Goal: Information Seeking & Learning: Learn about a topic

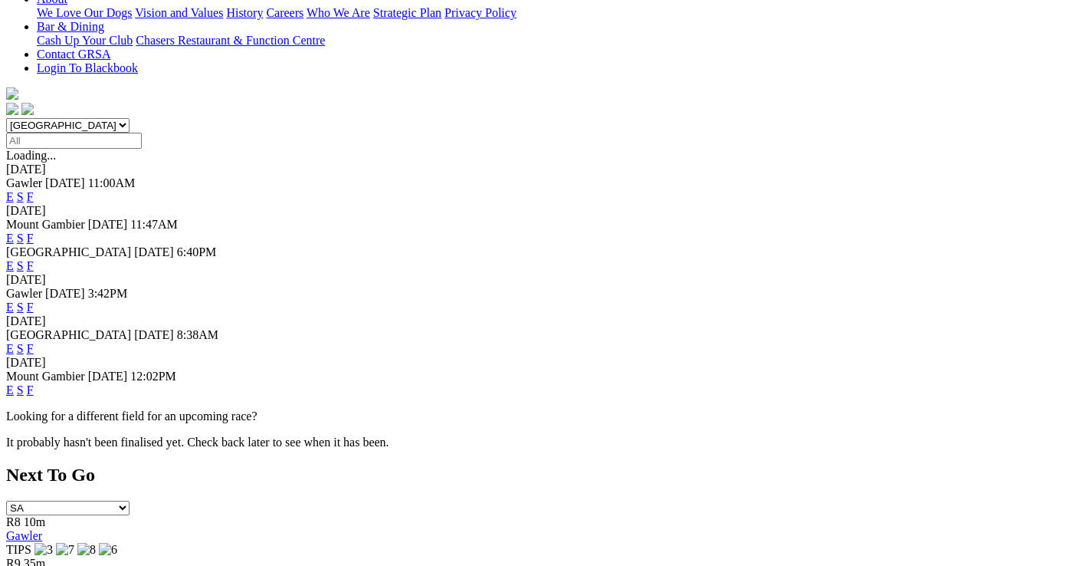
scroll to position [307, 0]
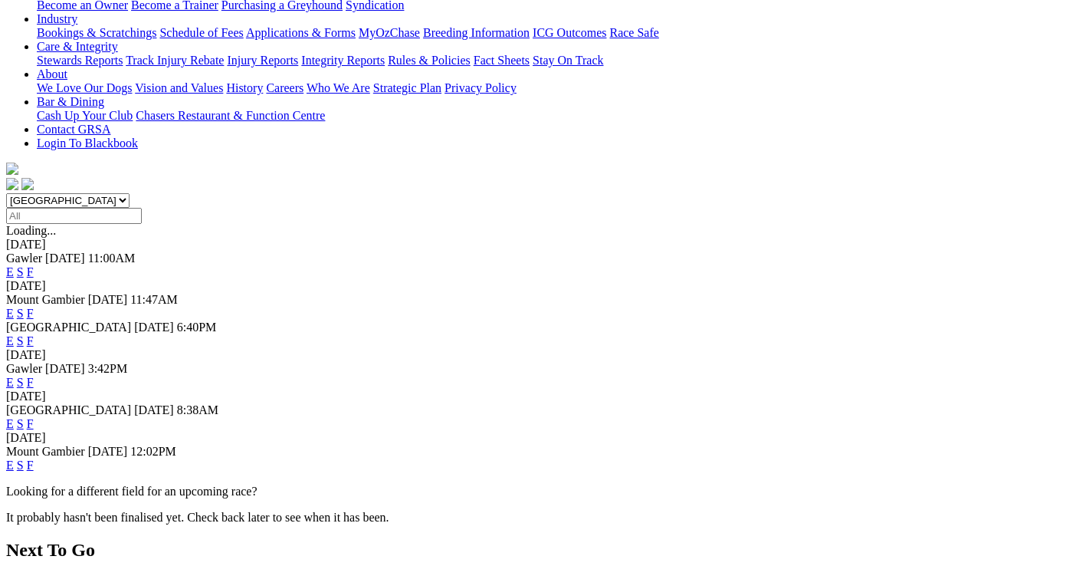
click at [34, 417] on link "F" at bounding box center [30, 423] width 7 height 13
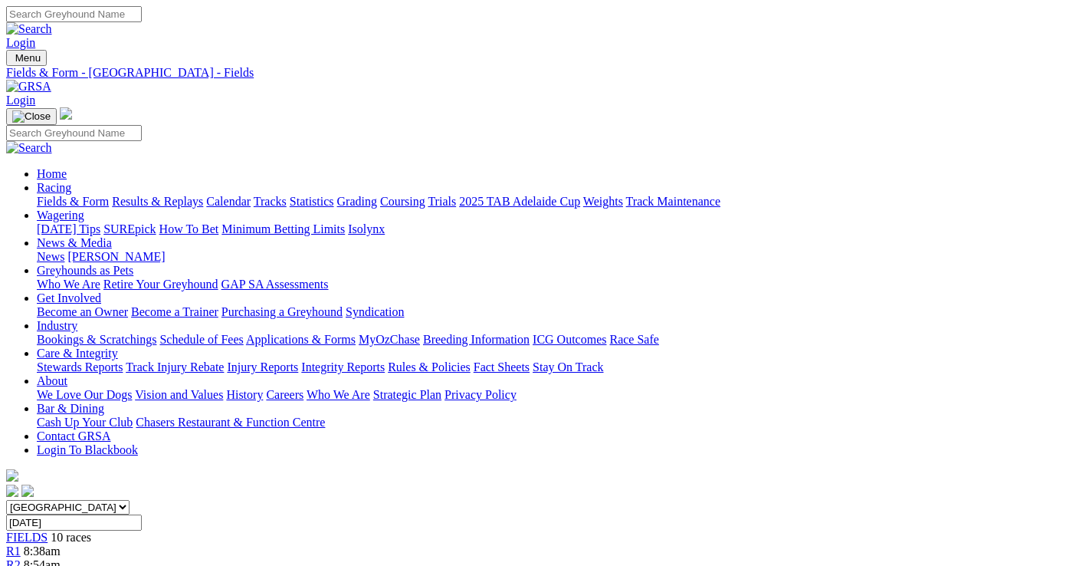
click at [41, 195] on link "Fields & Form" at bounding box center [73, 201] width 72 height 13
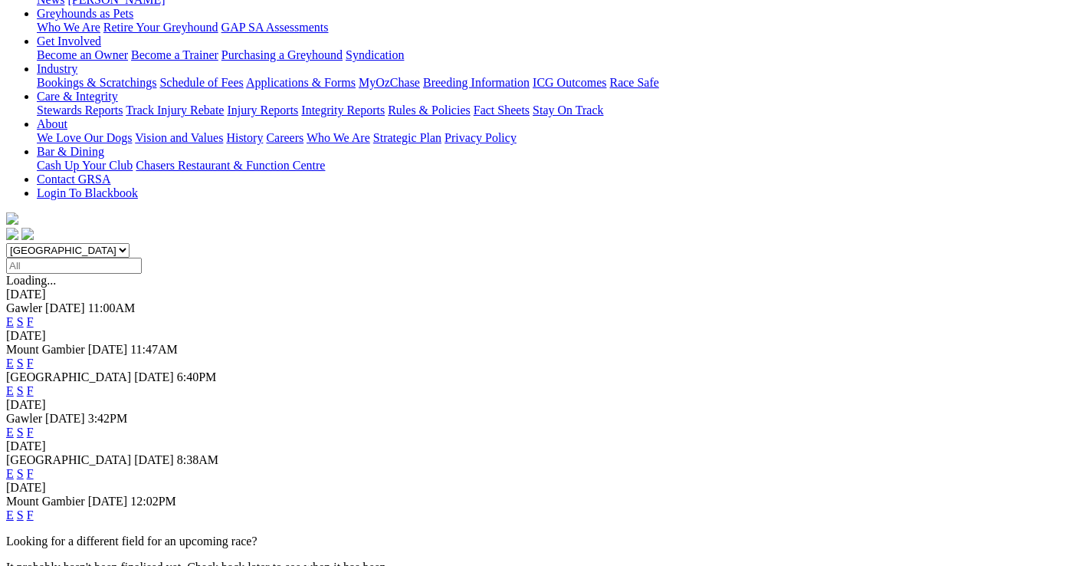
scroll to position [230, 0]
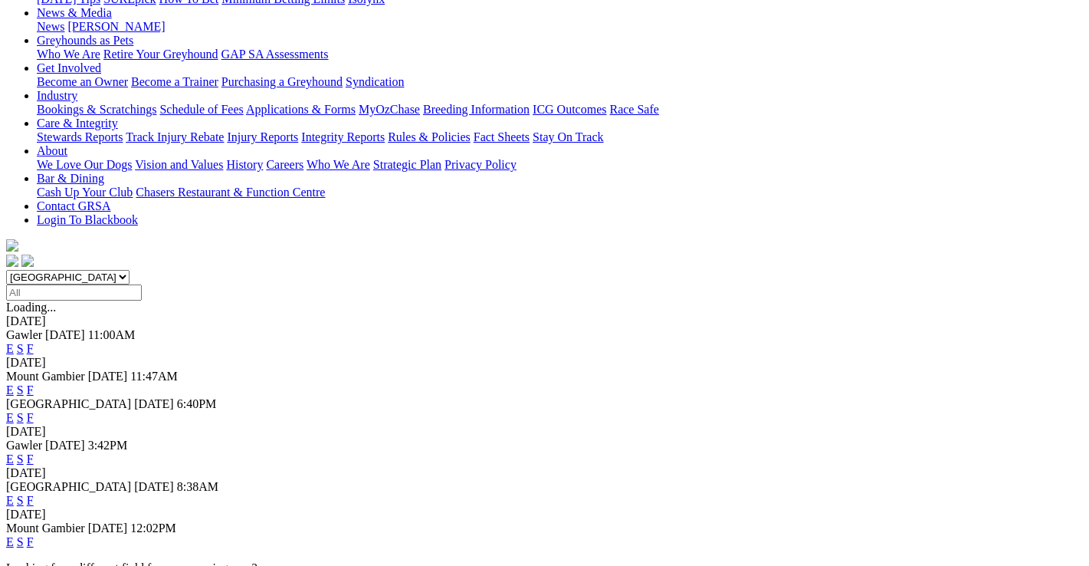
click at [34, 411] on link "F" at bounding box center [30, 417] width 7 height 13
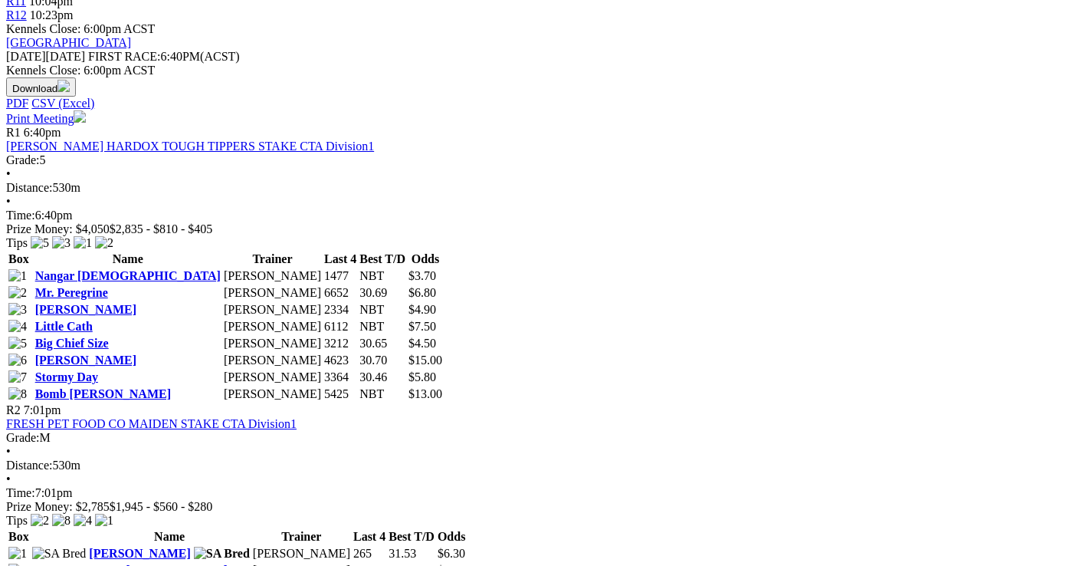
scroll to position [690, 0]
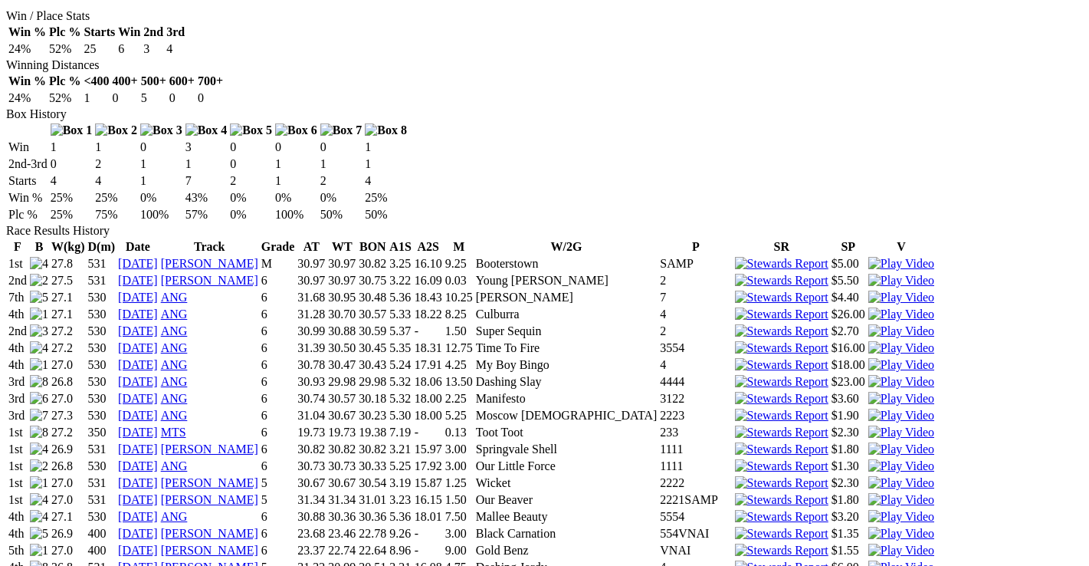
scroll to position [920, 0]
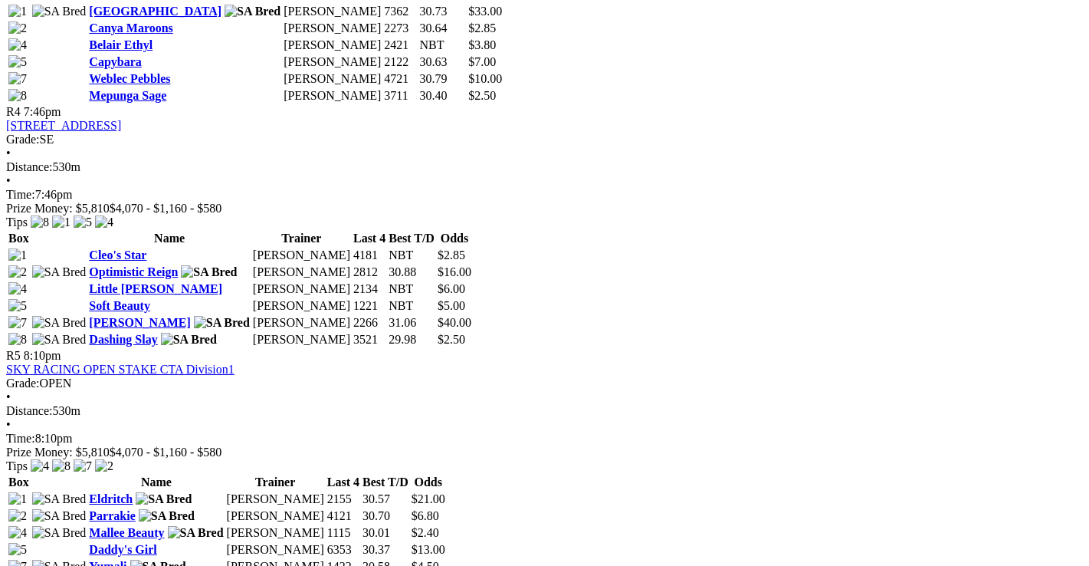
scroll to position [1380, 0]
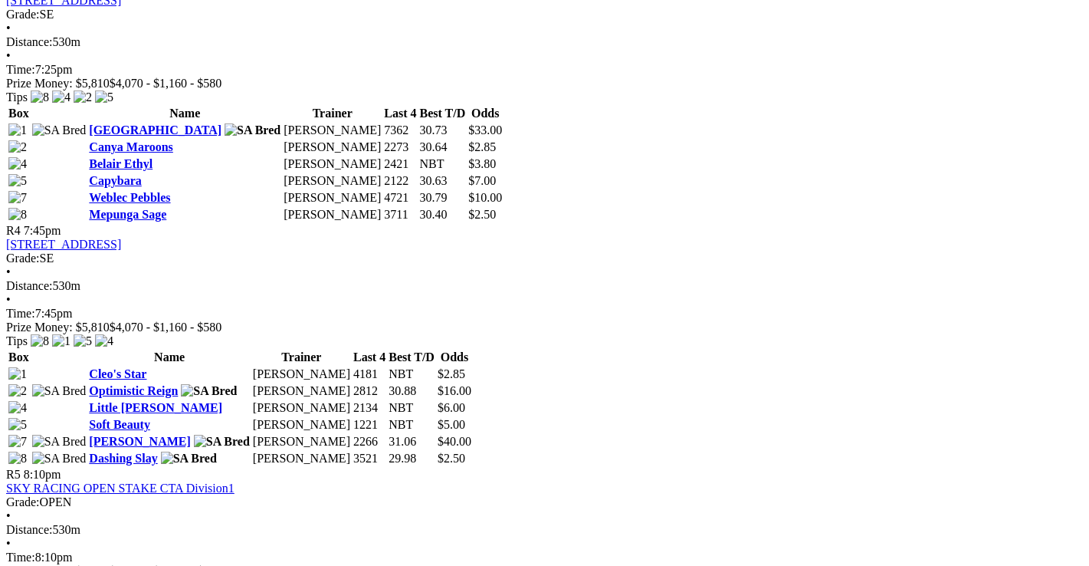
scroll to position [1380, 0]
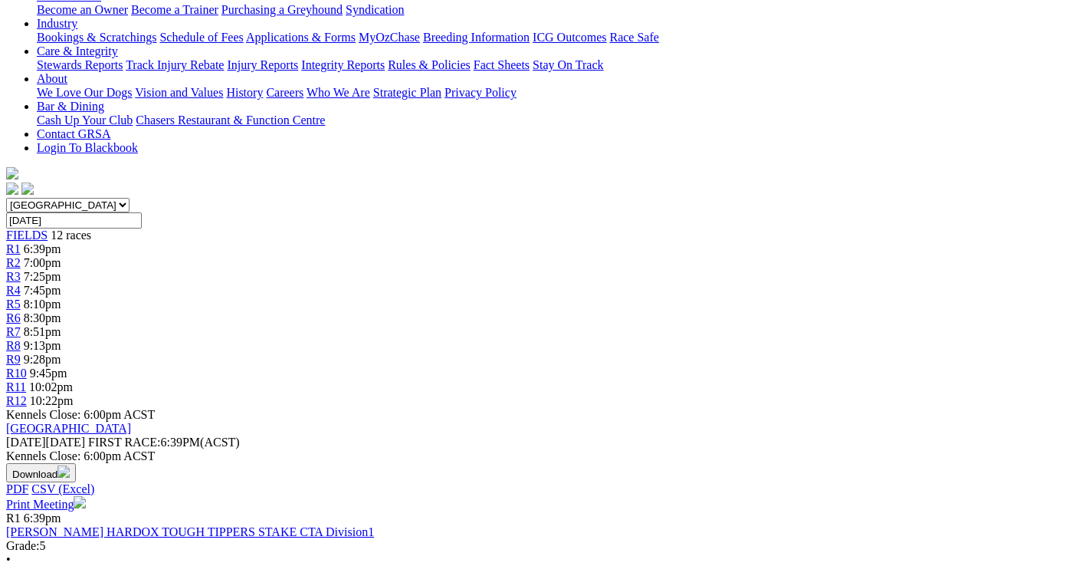
scroll to position [307, 0]
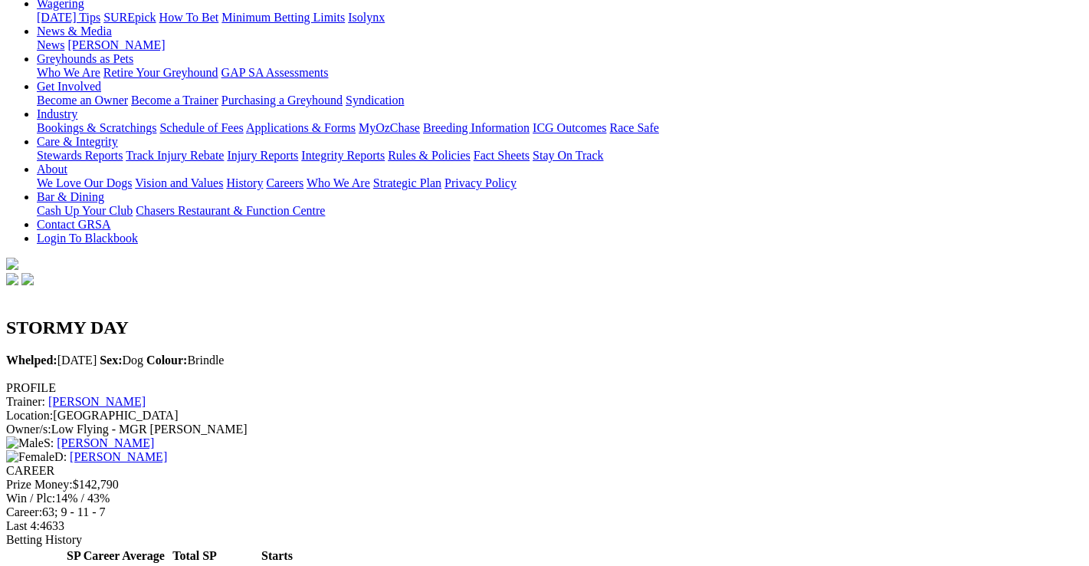
scroll to position [77, 0]
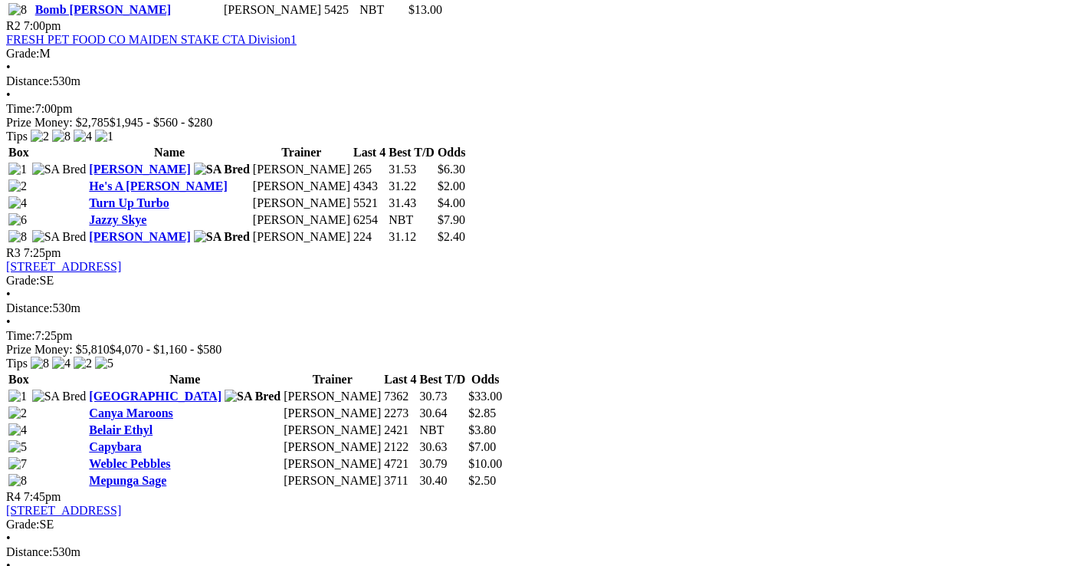
scroll to position [997, 0]
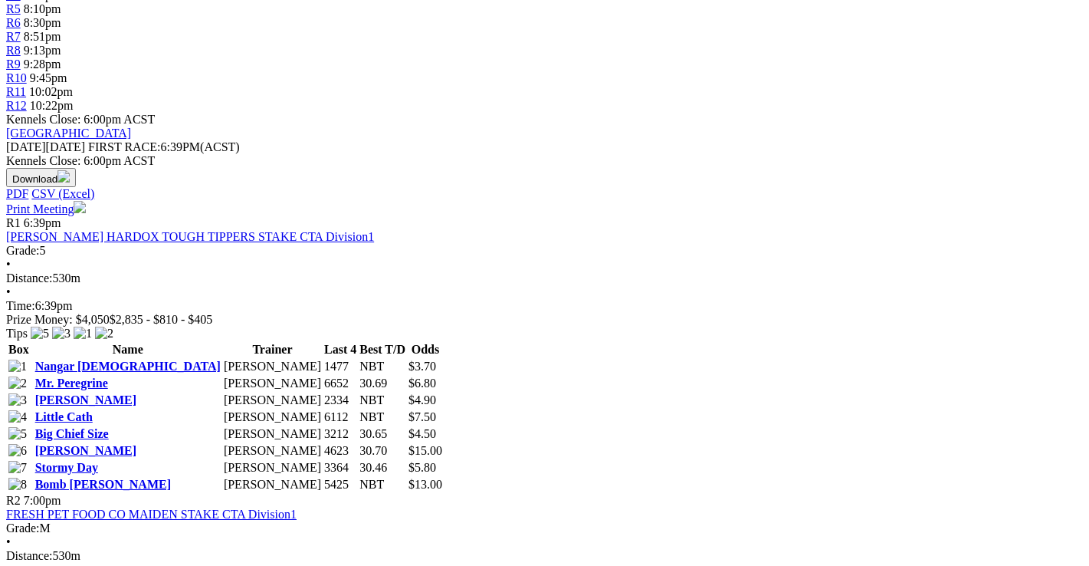
scroll to position [613, 0]
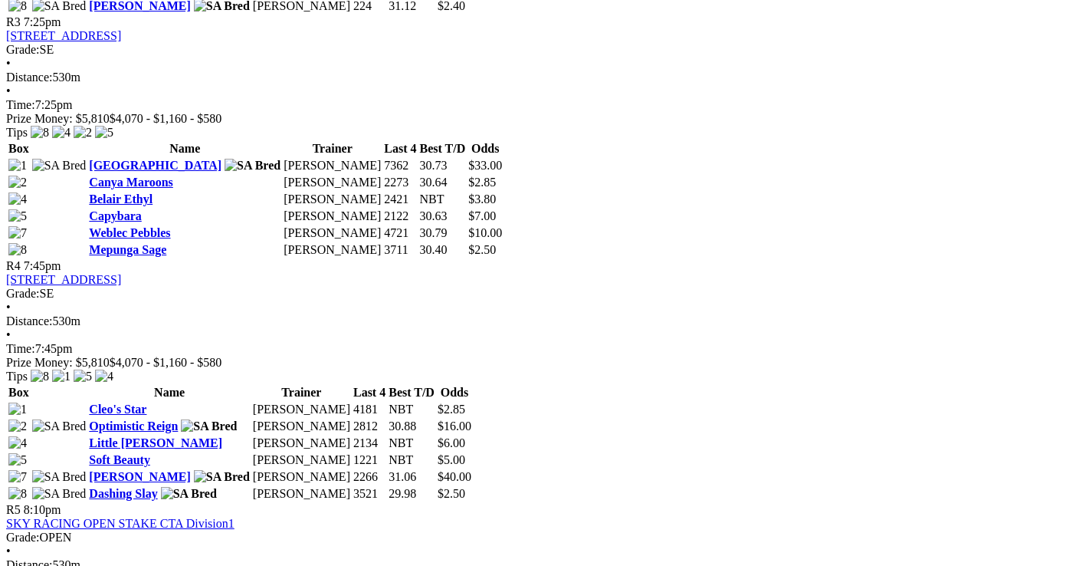
scroll to position [1303, 0]
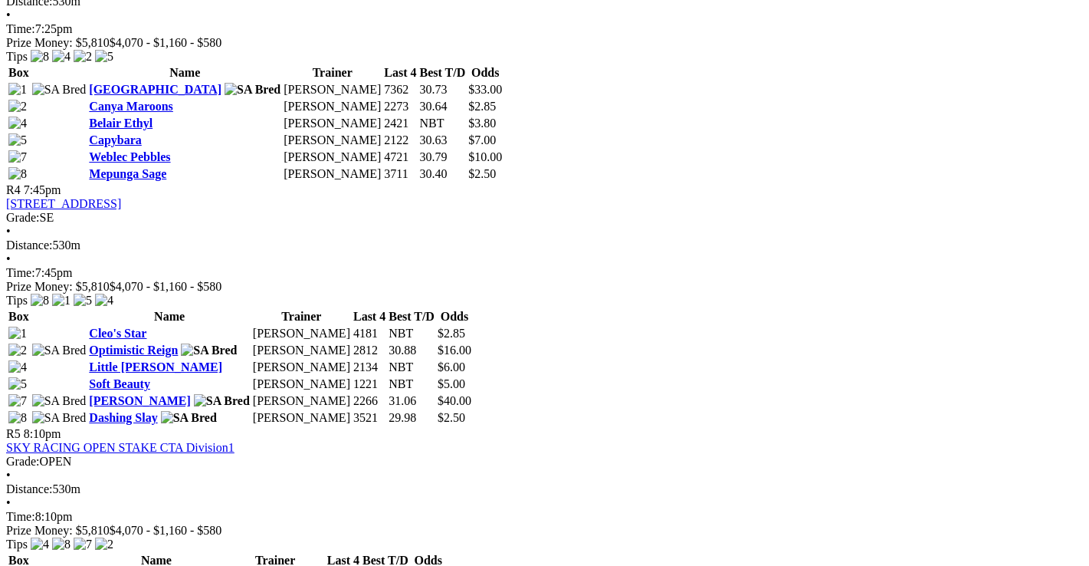
scroll to position [1380, 0]
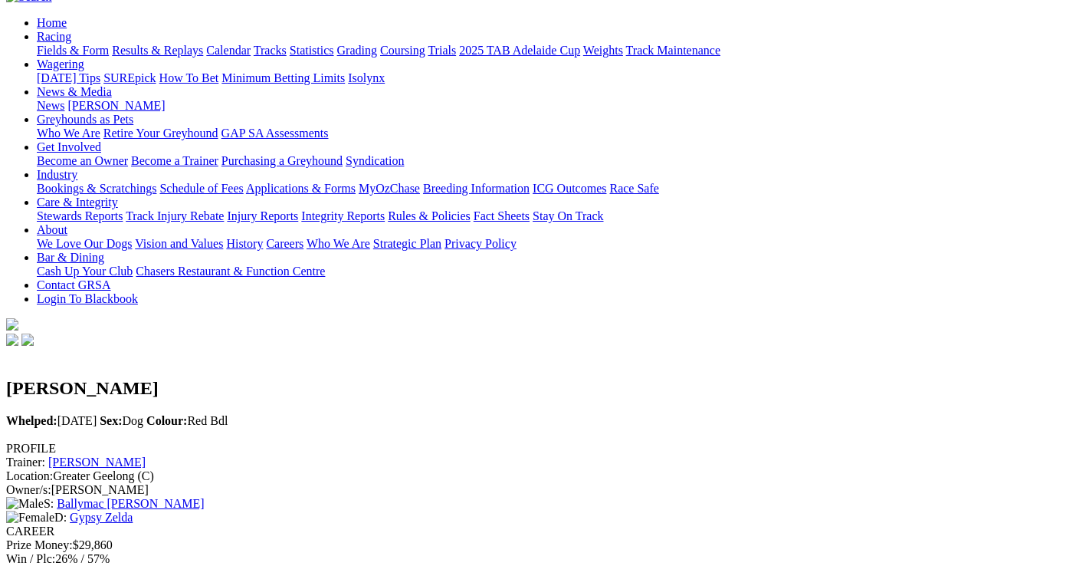
scroll to position [153, 0]
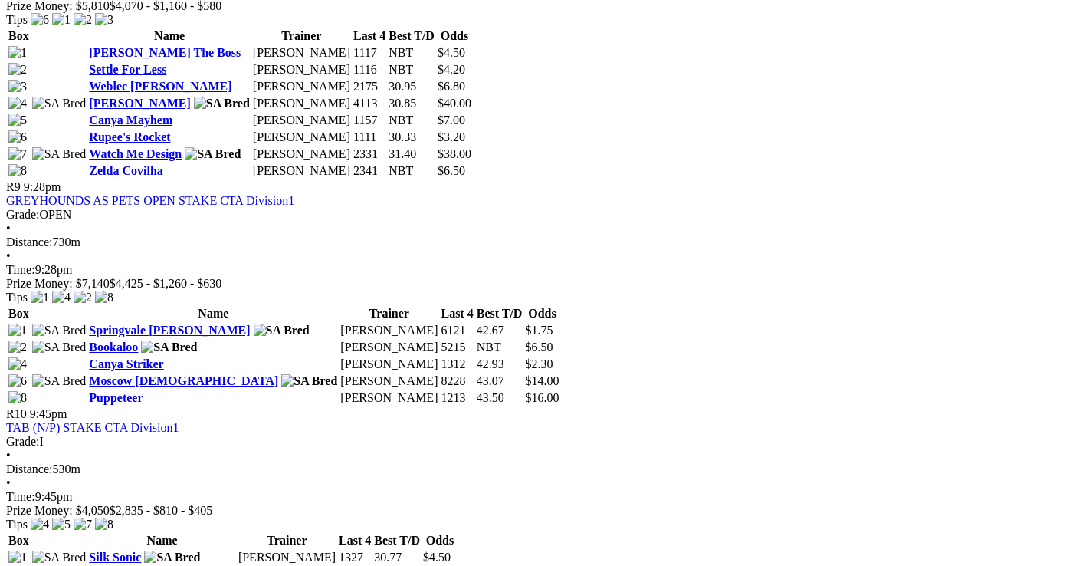
scroll to position [2691, 136]
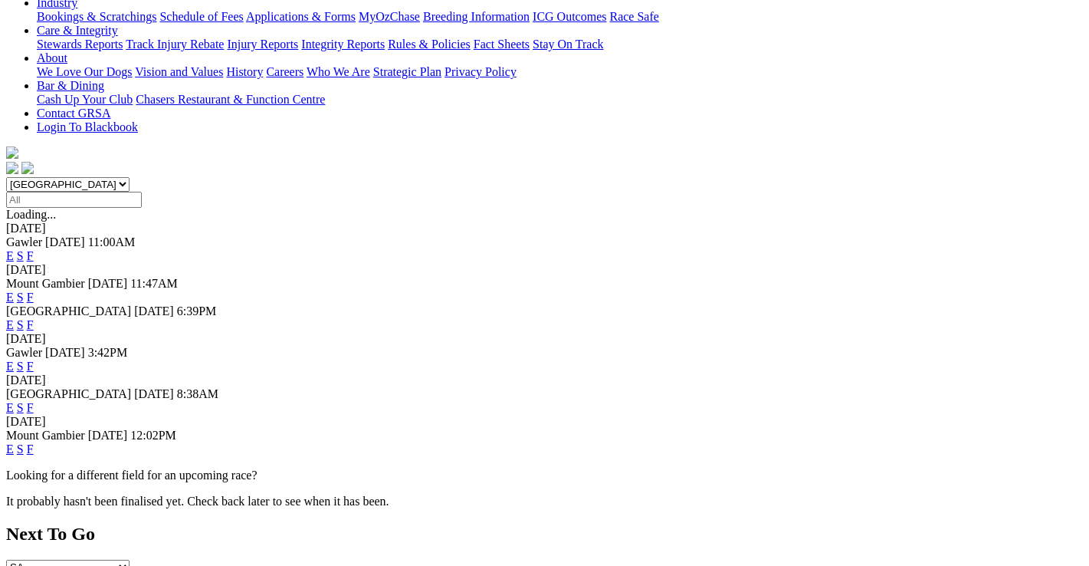
scroll to position [383, 0]
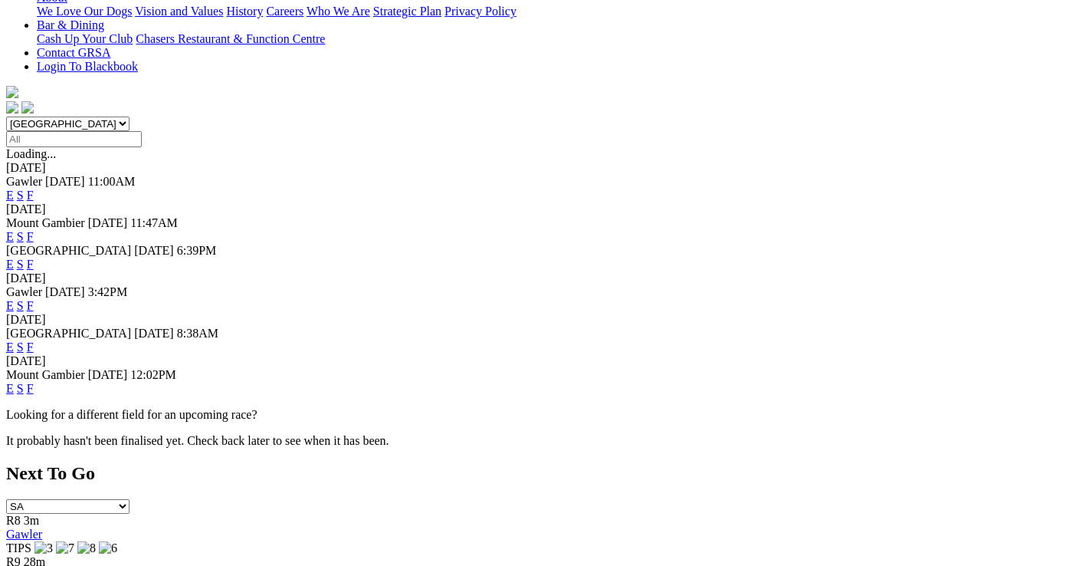
click at [34, 258] on link "F" at bounding box center [30, 264] width 7 height 13
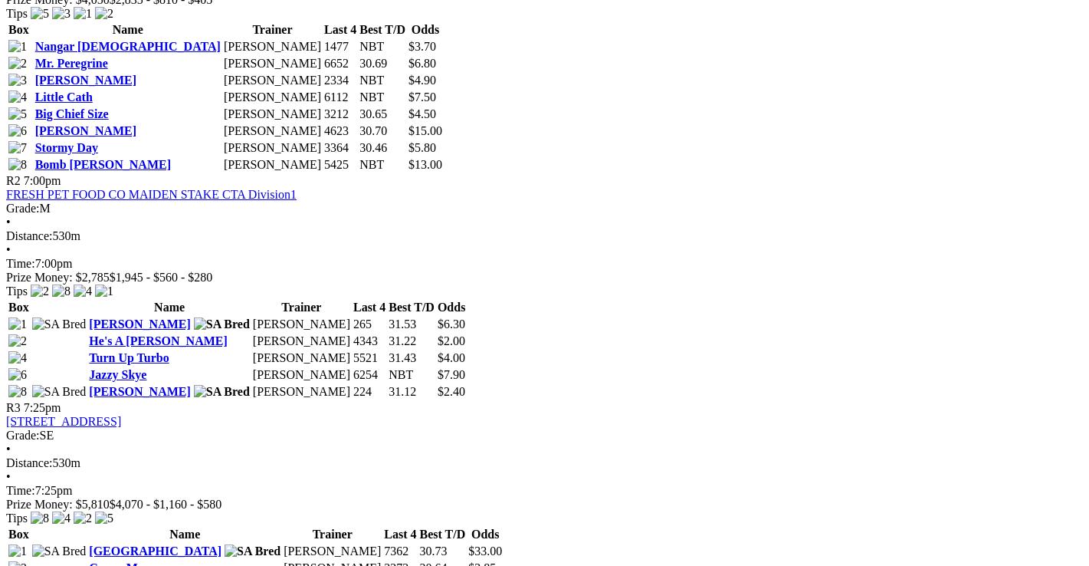
scroll to position [920, 0]
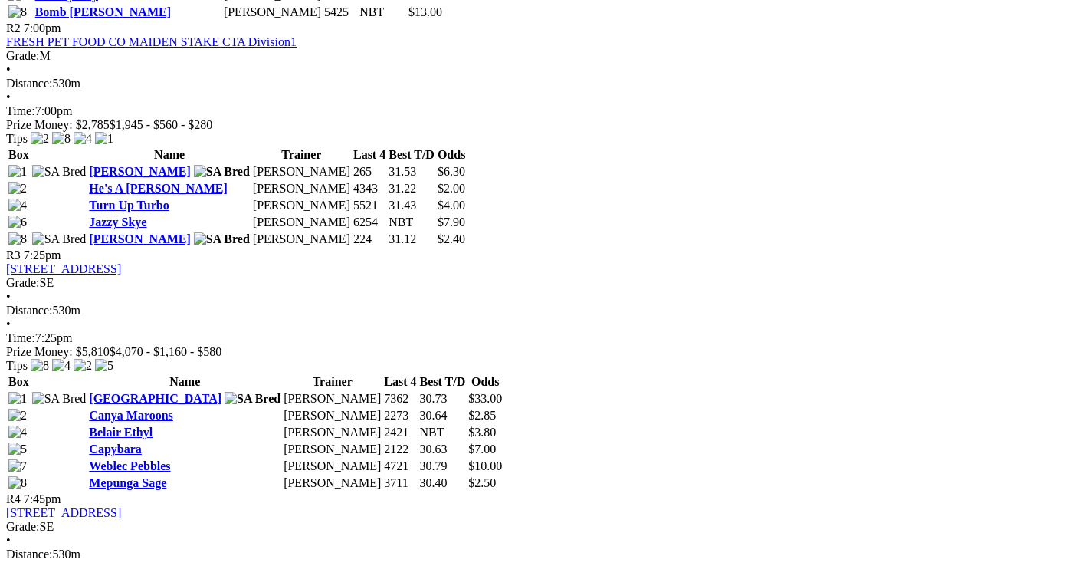
scroll to position [1073, 0]
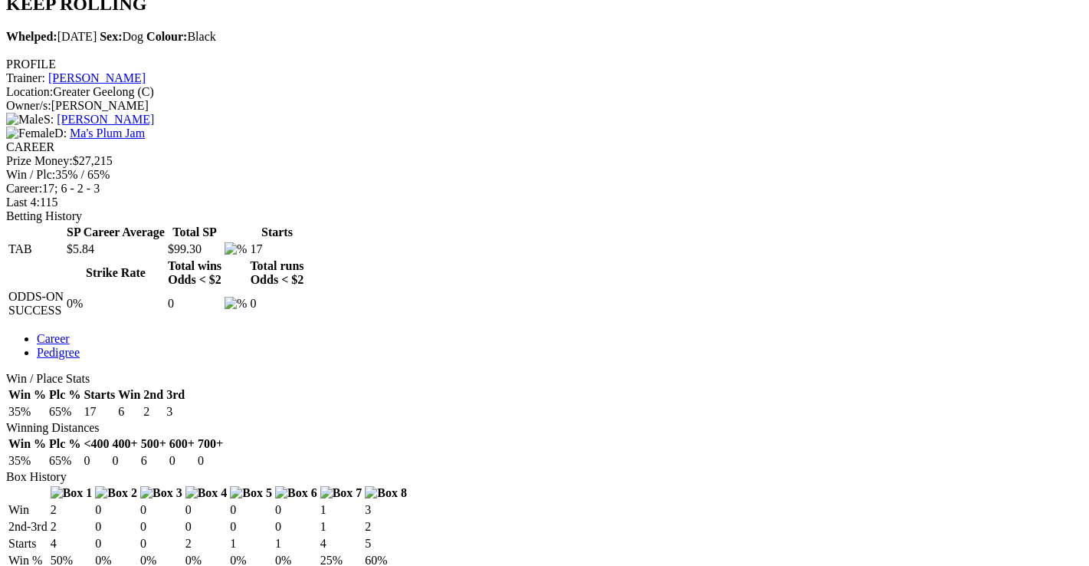
scroll to position [537, 0]
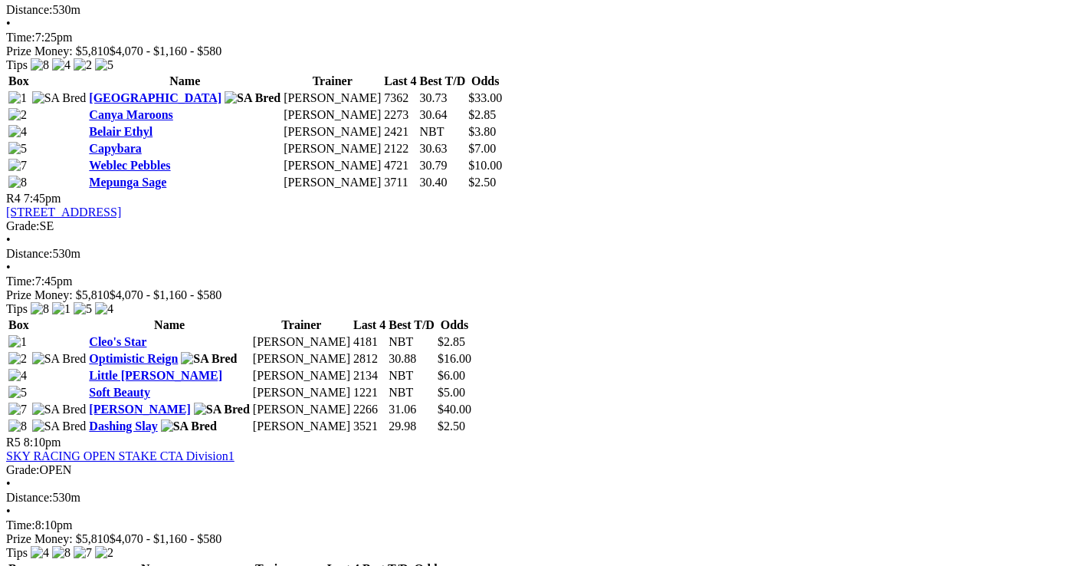
scroll to position [1380, 0]
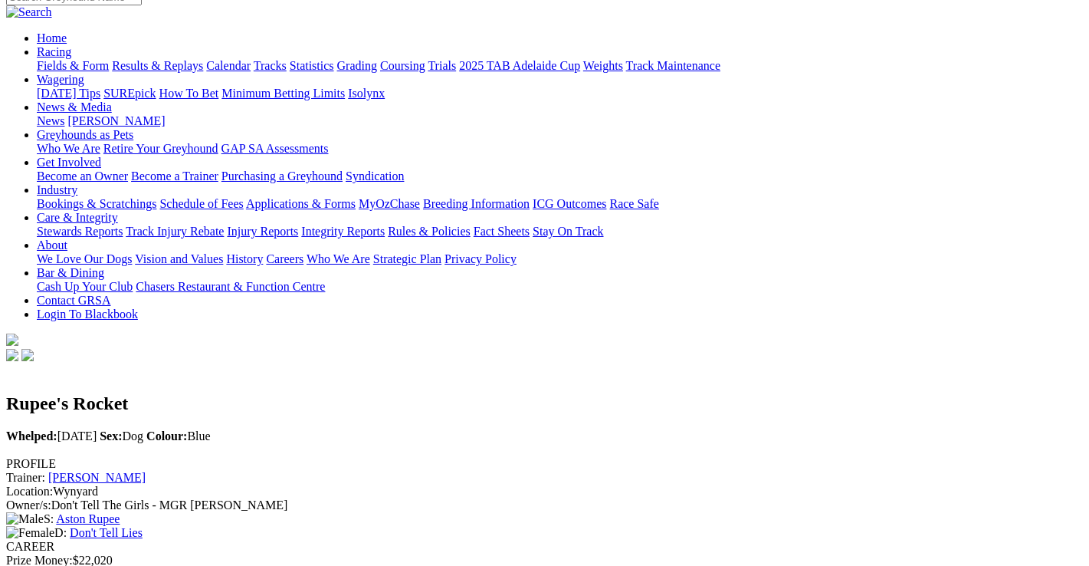
scroll to position [77, 0]
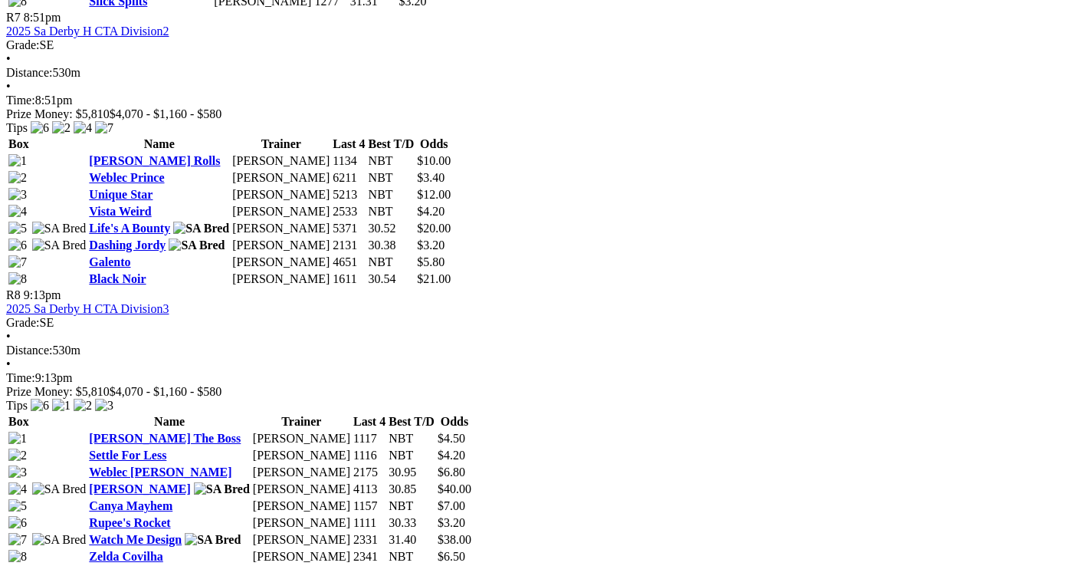
scroll to position [2300, 0]
